Goal: Task Accomplishment & Management: Manage account settings

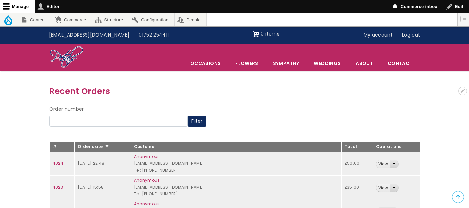
scroll to position [37, 0]
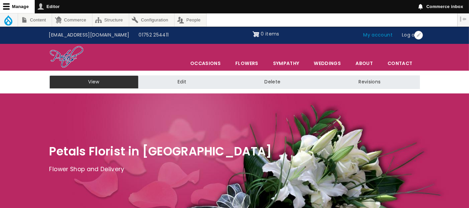
click at [382, 35] on link "My account" at bounding box center [378, 35] width 39 height 13
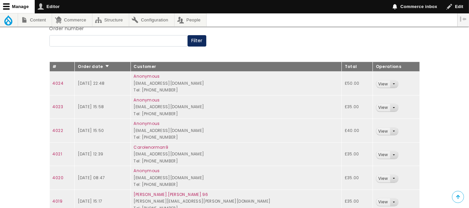
scroll to position [74, 0]
